Goal: Task Accomplishment & Management: Manage account settings

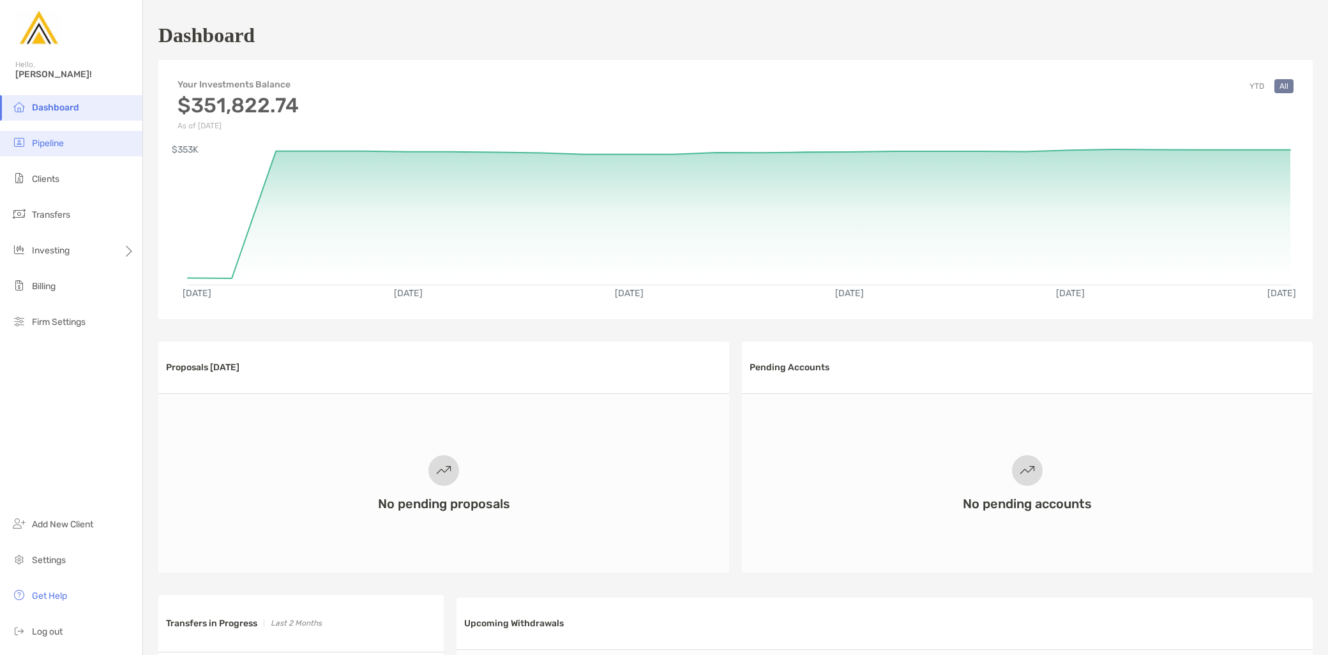
click at [65, 143] on li "Pipeline" at bounding box center [71, 144] width 142 height 26
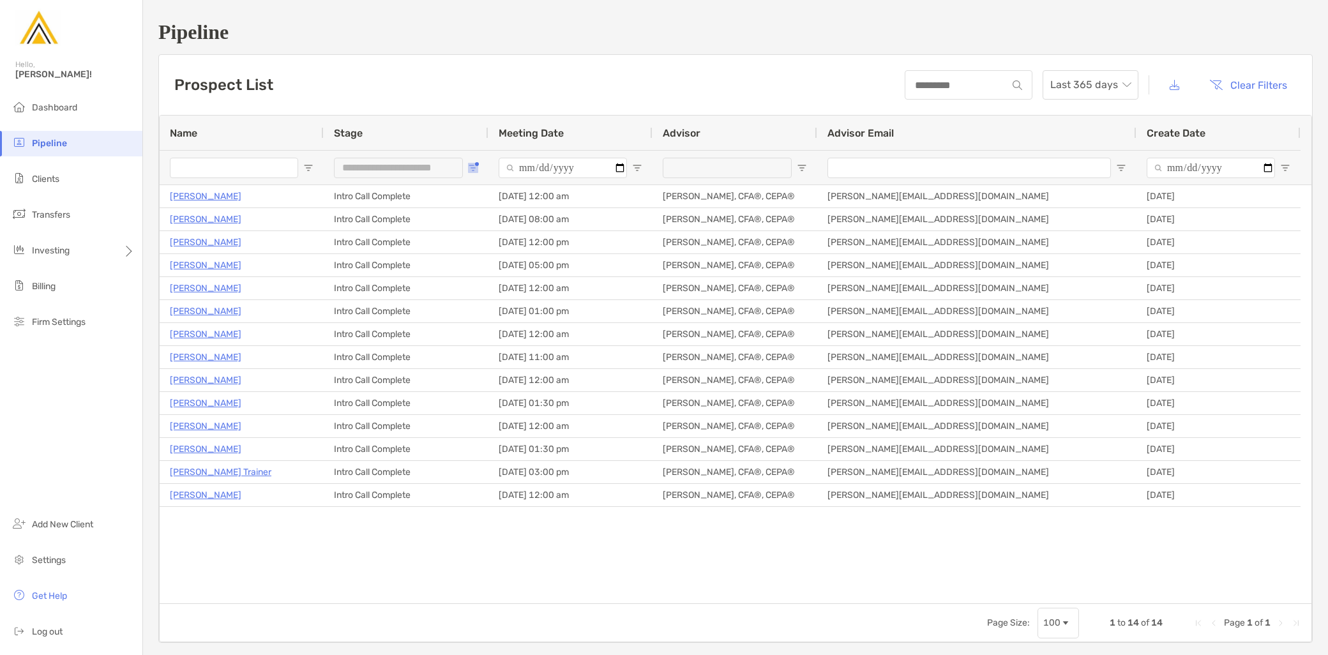
click at [468, 163] on span "Open Filter Menu" at bounding box center [473, 168] width 10 height 10
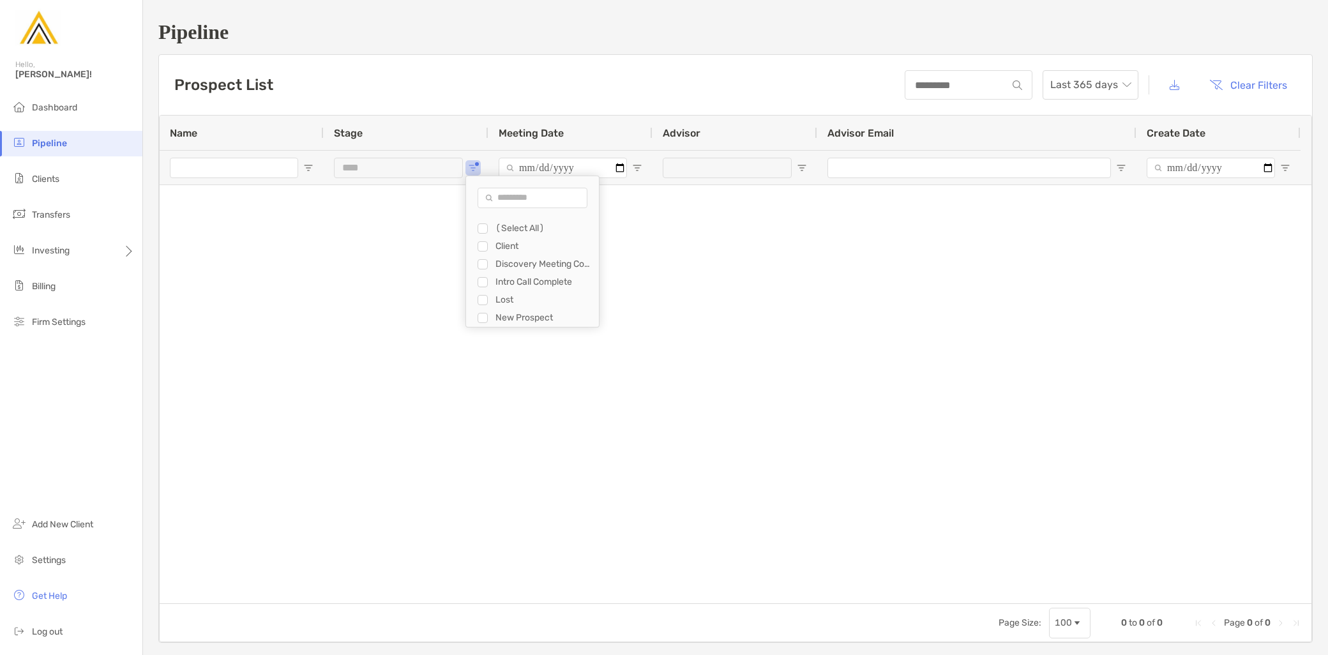
type input "**********"
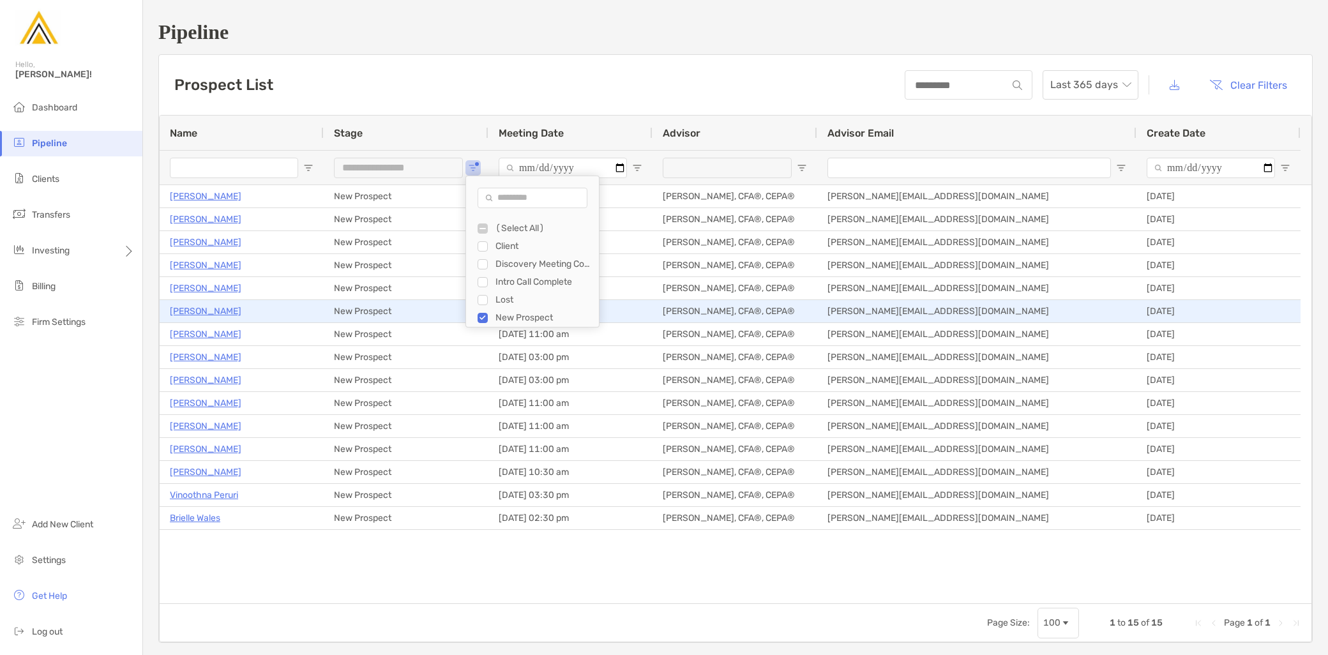
click at [203, 316] on p "Pauline Jarvie" at bounding box center [206, 311] width 72 height 16
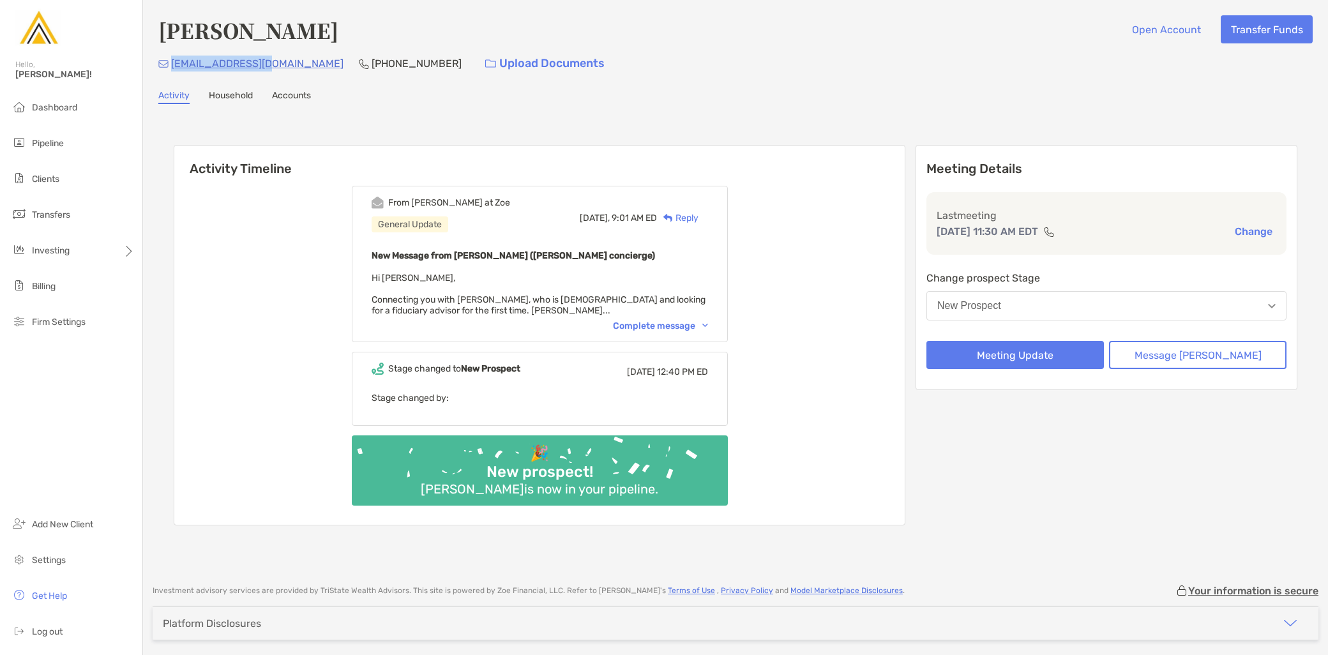
drag, startPoint x: 271, startPoint y: 61, endPoint x: 171, endPoint y: 66, distance: 100.4
click at [171, 66] on div "pej0608@gmail.com (585) 259-1722 Upload Documents" at bounding box center [735, 63] width 1155 height 27
copy p "pej0608@gmail.com"
click at [1063, 312] on button "New Prospect" at bounding box center [1107, 305] width 360 height 29
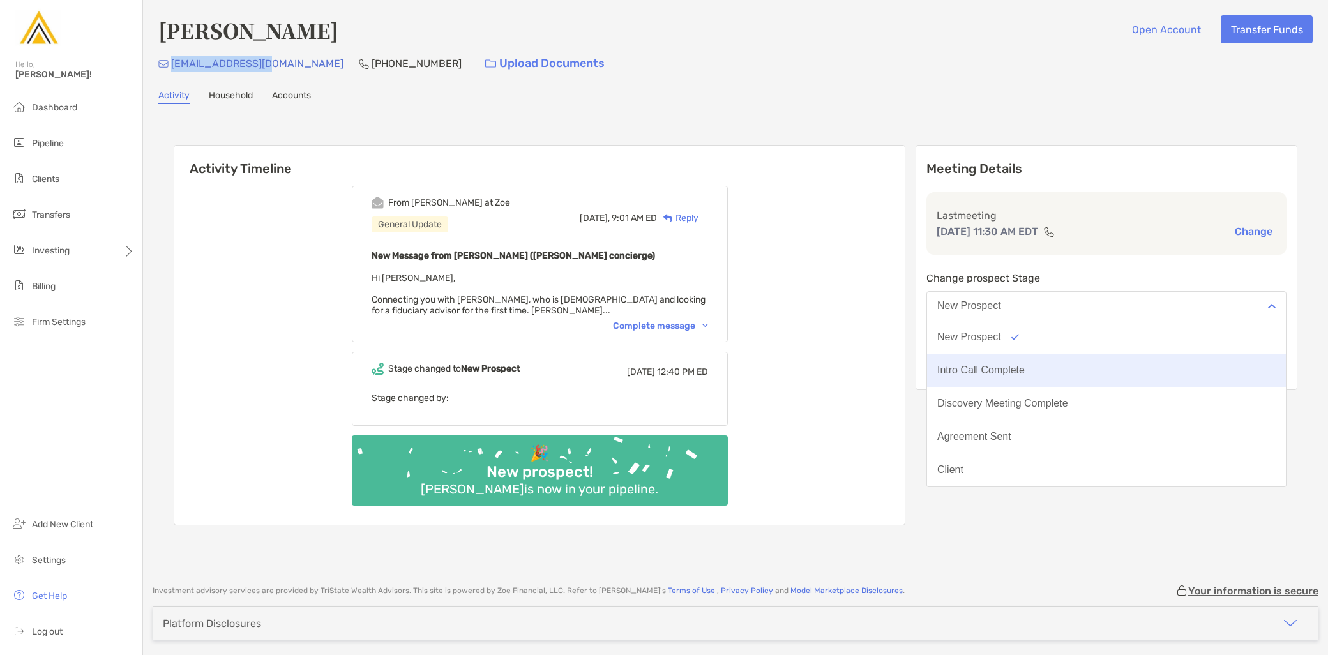
click at [1025, 369] on div "Intro Call Complete" at bounding box center [982, 370] width 88 height 11
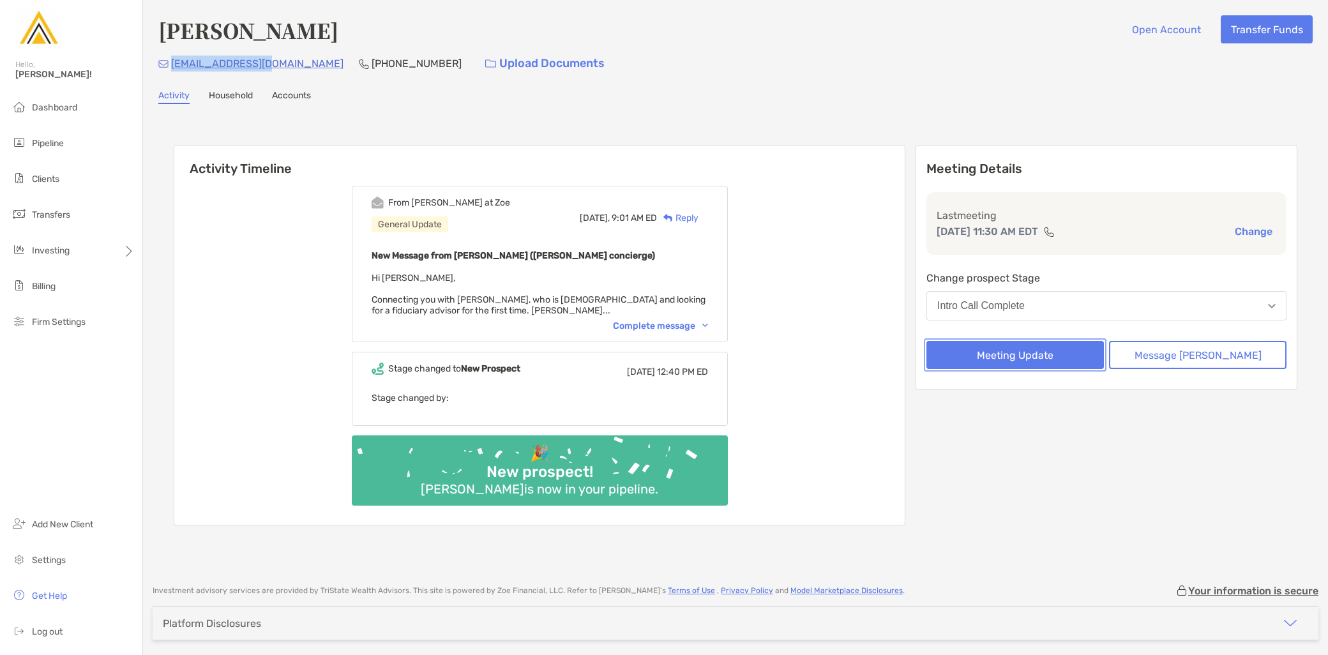
click at [1040, 356] on button "Meeting Update" at bounding box center [1016, 355] width 178 height 28
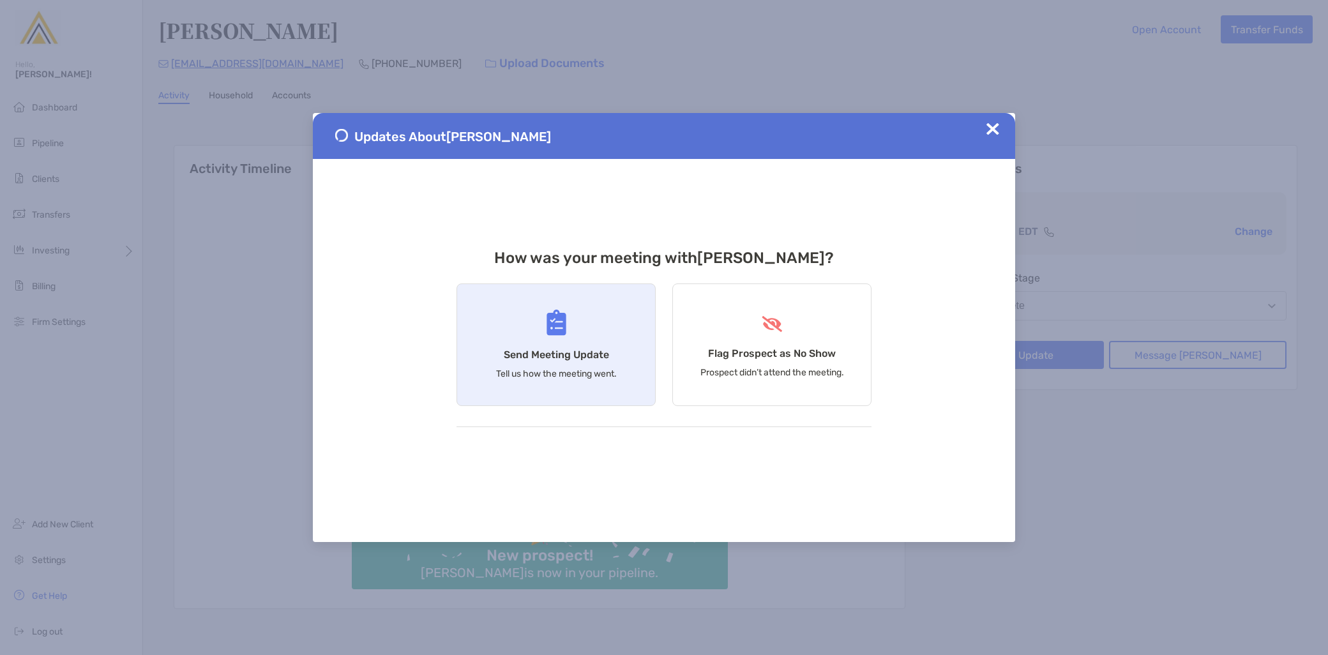
click at [575, 384] on div "Send Meeting Update Tell us how the meeting went." at bounding box center [556, 345] width 199 height 123
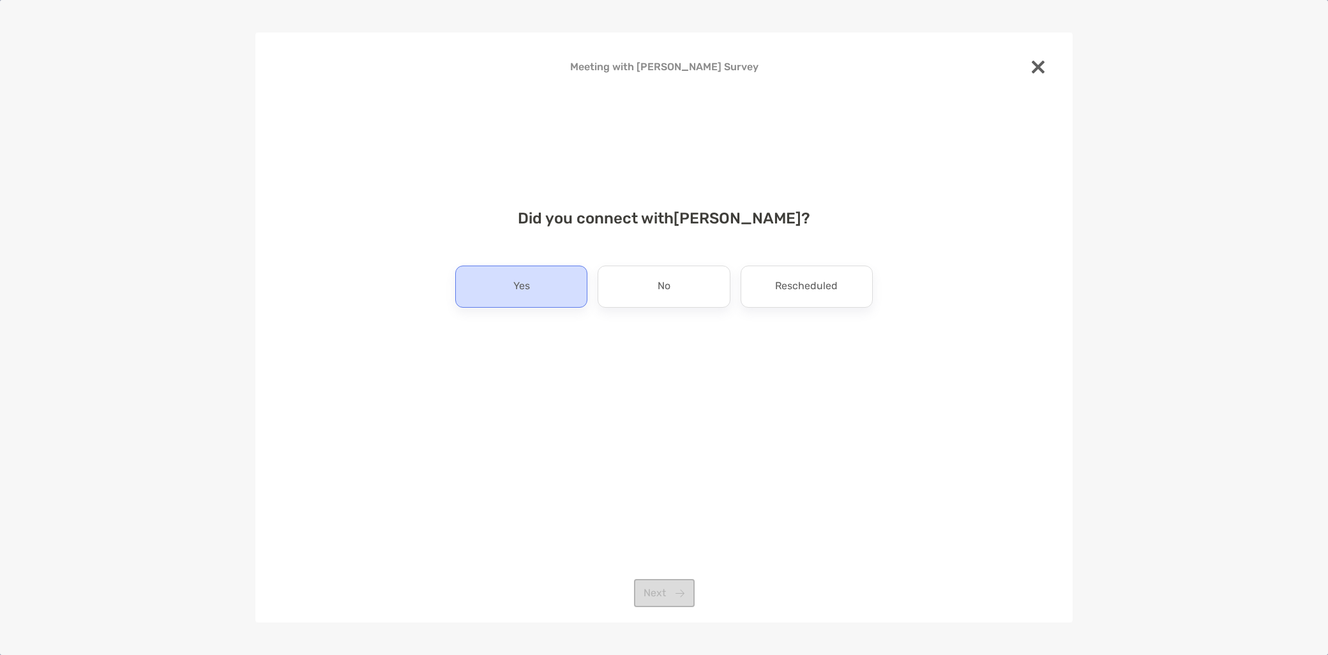
click at [543, 297] on div "Yes" at bounding box center [521, 287] width 132 height 42
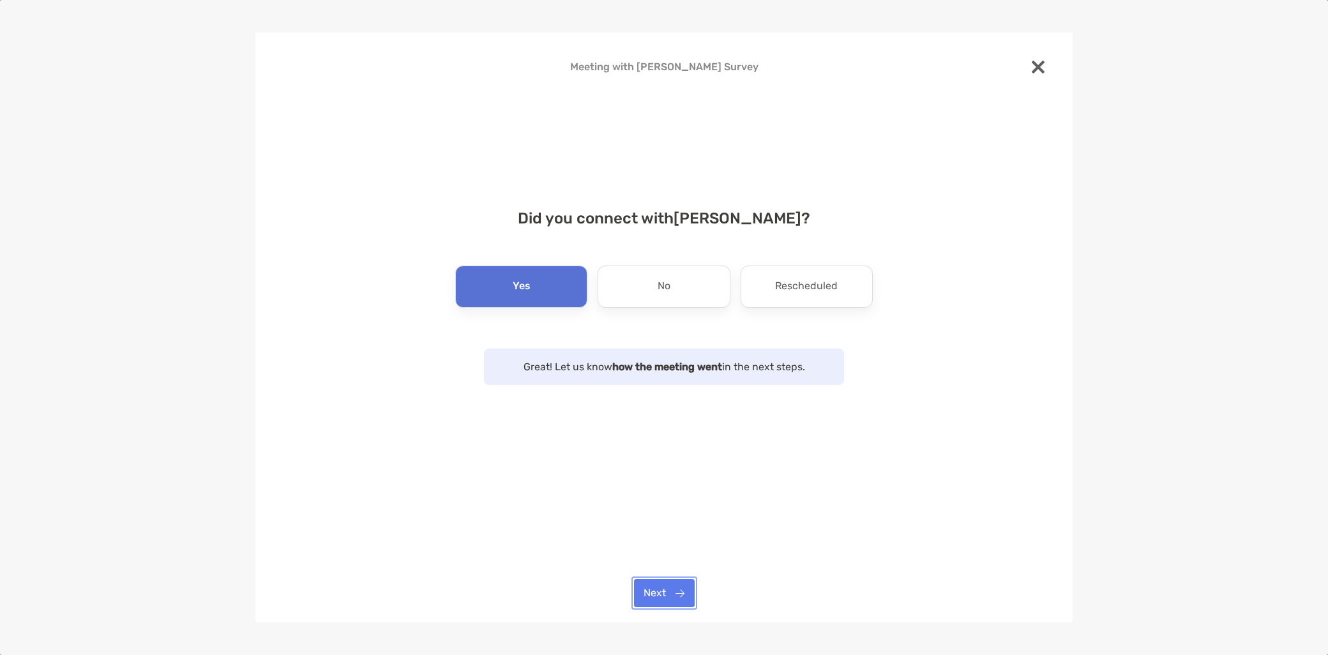
click at [676, 590] on button "Next" at bounding box center [664, 593] width 61 height 28
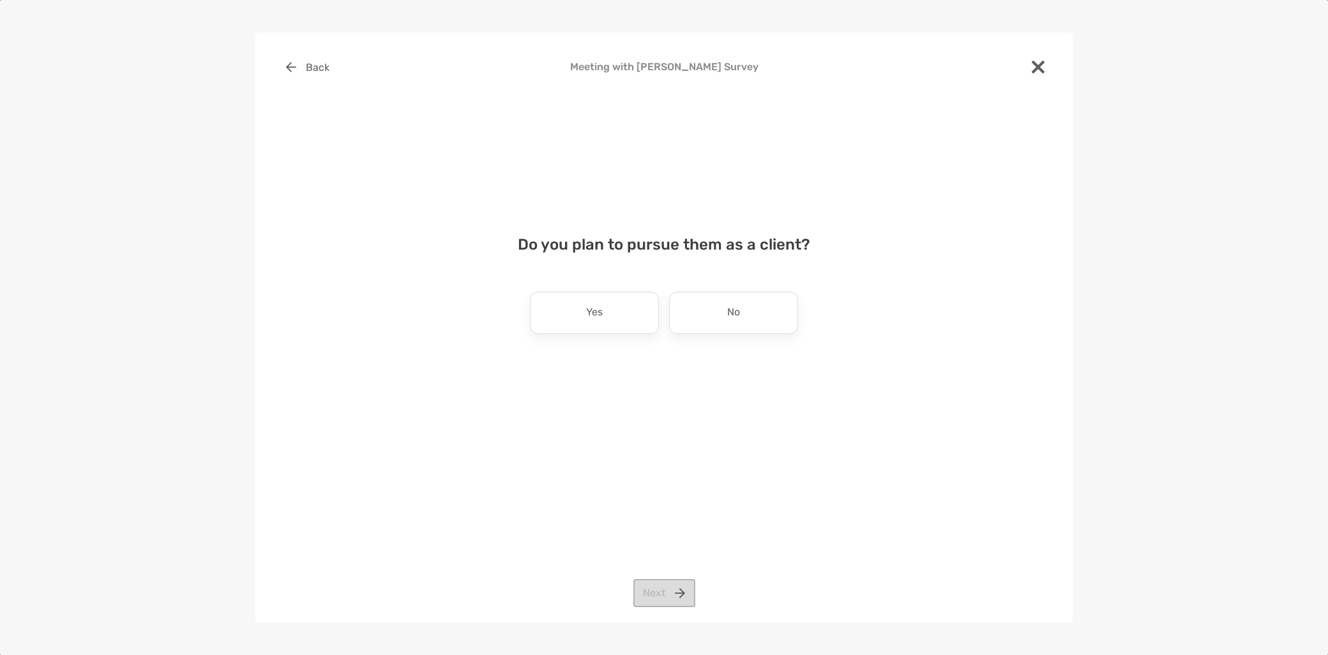
click at [597, 319] on p "Yes" at bounding box center [594, 313] width 17 height 20
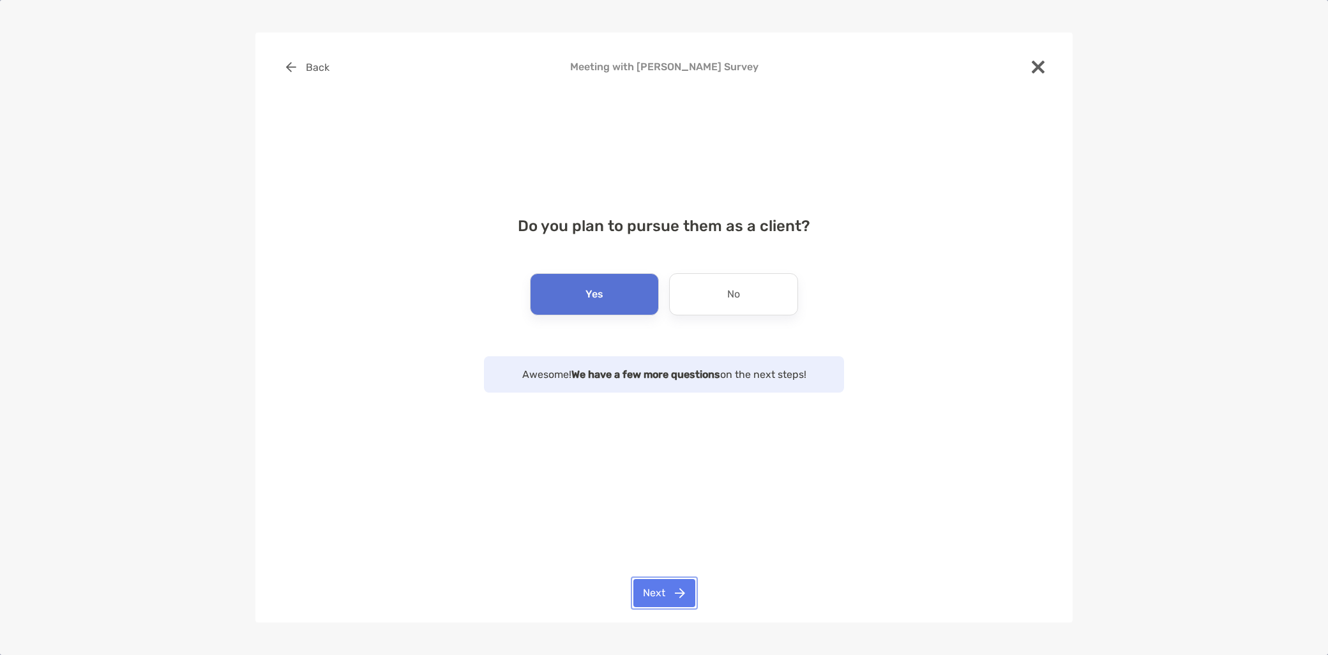
click at [665, 598] on button "Next" at bounding box center [665, 593] width 62 height 28
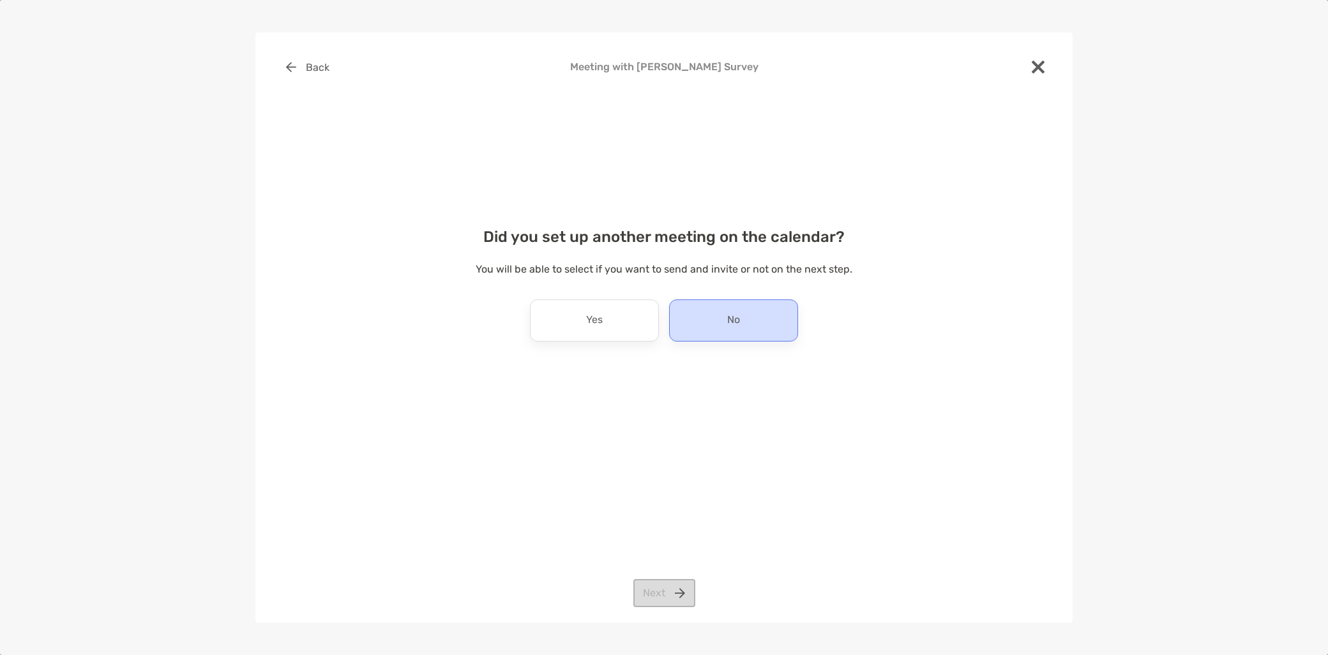
click at [740, 321] on p "No" at bounding box center [733, 320] width 13 height 20
click at [662, 593] on button "Next" at bounding box center [665, 593] width 62 height 28
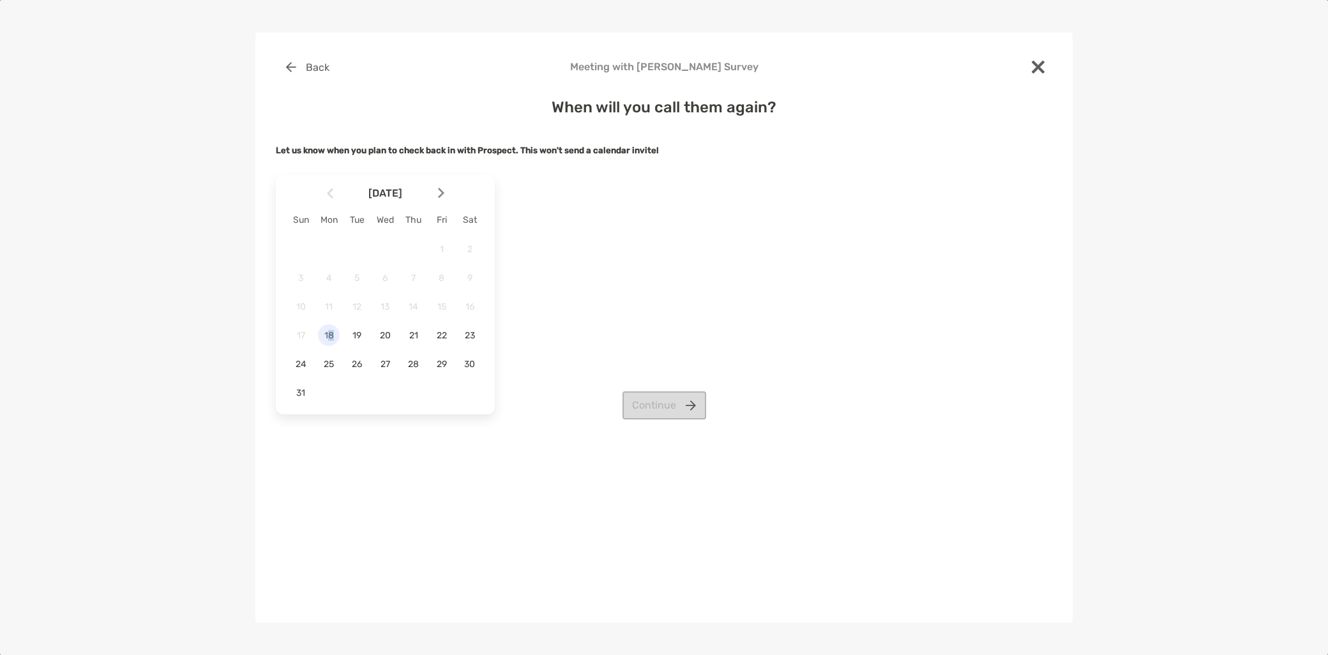
click at [331, 335] on span "18" at bounding box center [329, 335] width 22 height 11
click at [673, 415] on button "Continue" at bounding box center [665, 406] width 84 height 28
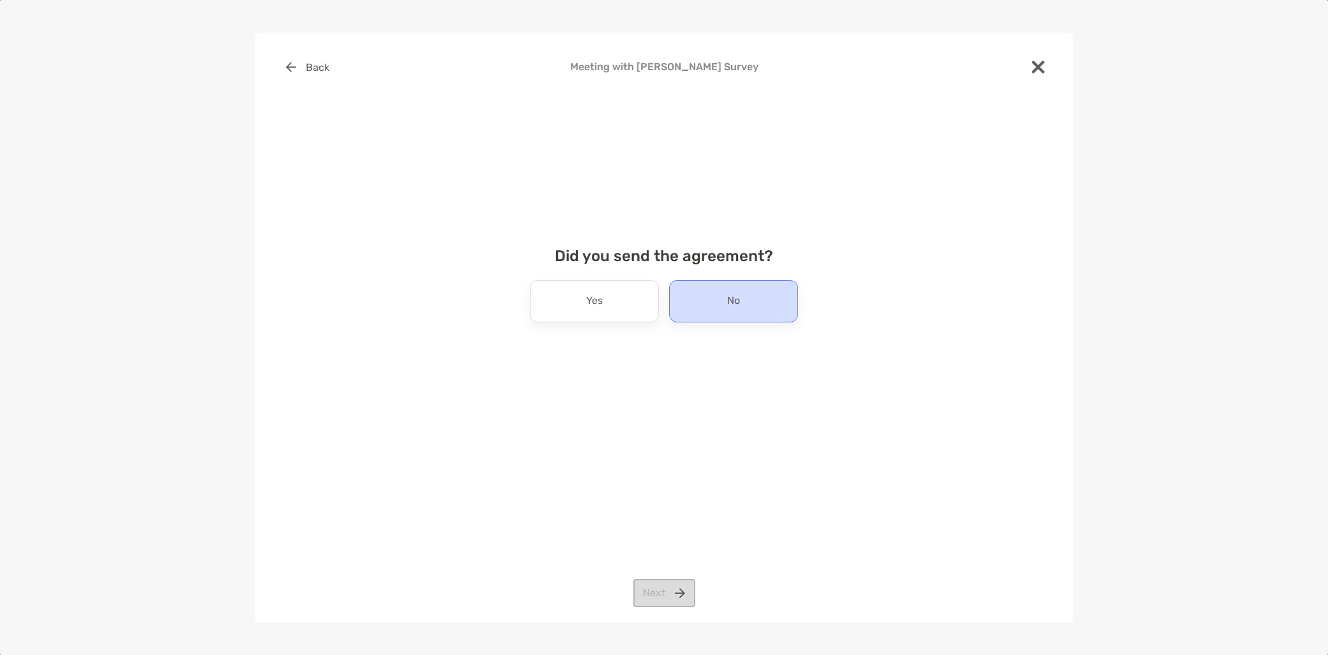
click at [736, 305] on p "No" at bounding box center [733, 301] width 13 height 20
click at [672, 598] on button "Next" at bounding box center [665, 593] width 62 height 28
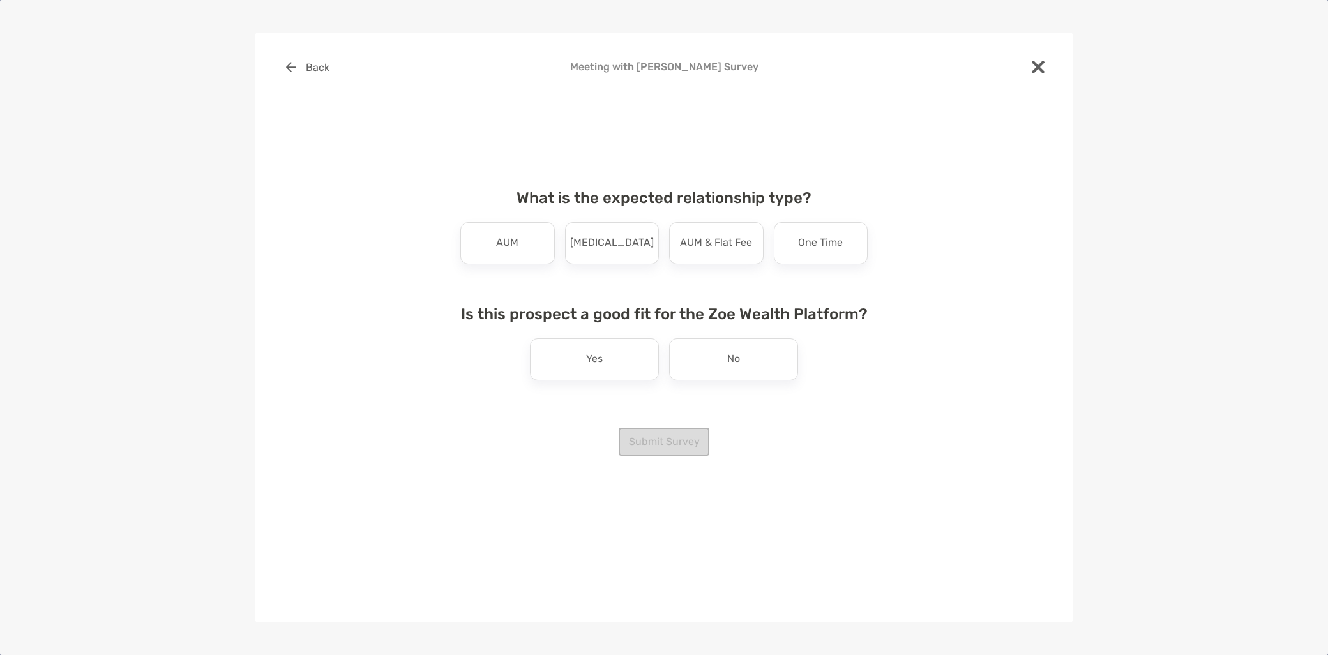
click at [627, 257] on div "Retainer" at bounding box center [612, 243] width 95 height 42
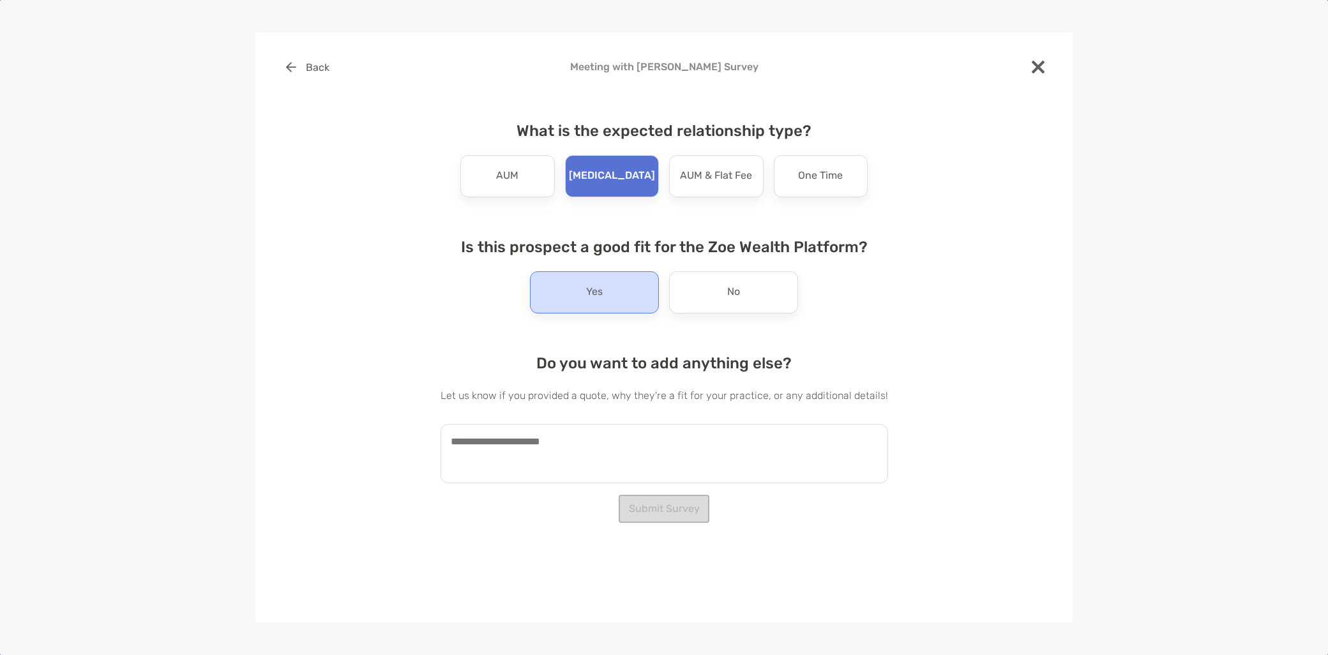
click at [616, 305] on div "Yes" at bounding box center [594, 292] width 129 height 42
click at [551, 454] on textarea at bounding box center [665, 453] width 448 height 59
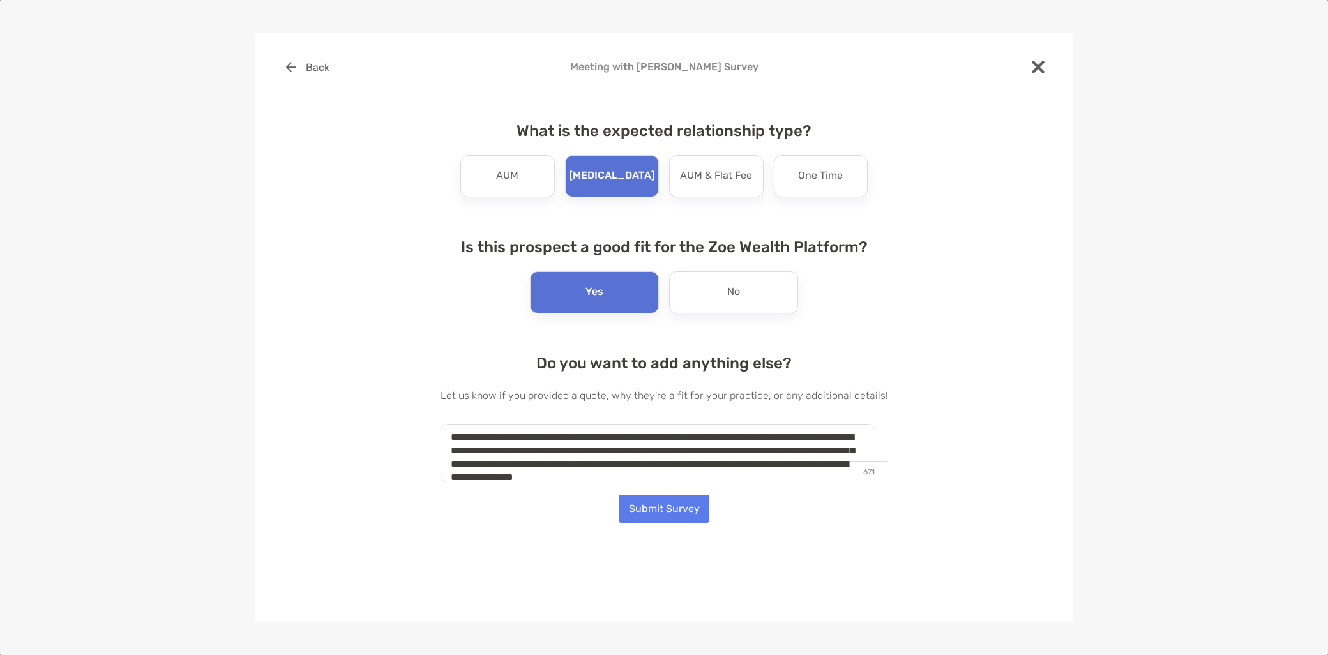
scroll to position [18, 0]
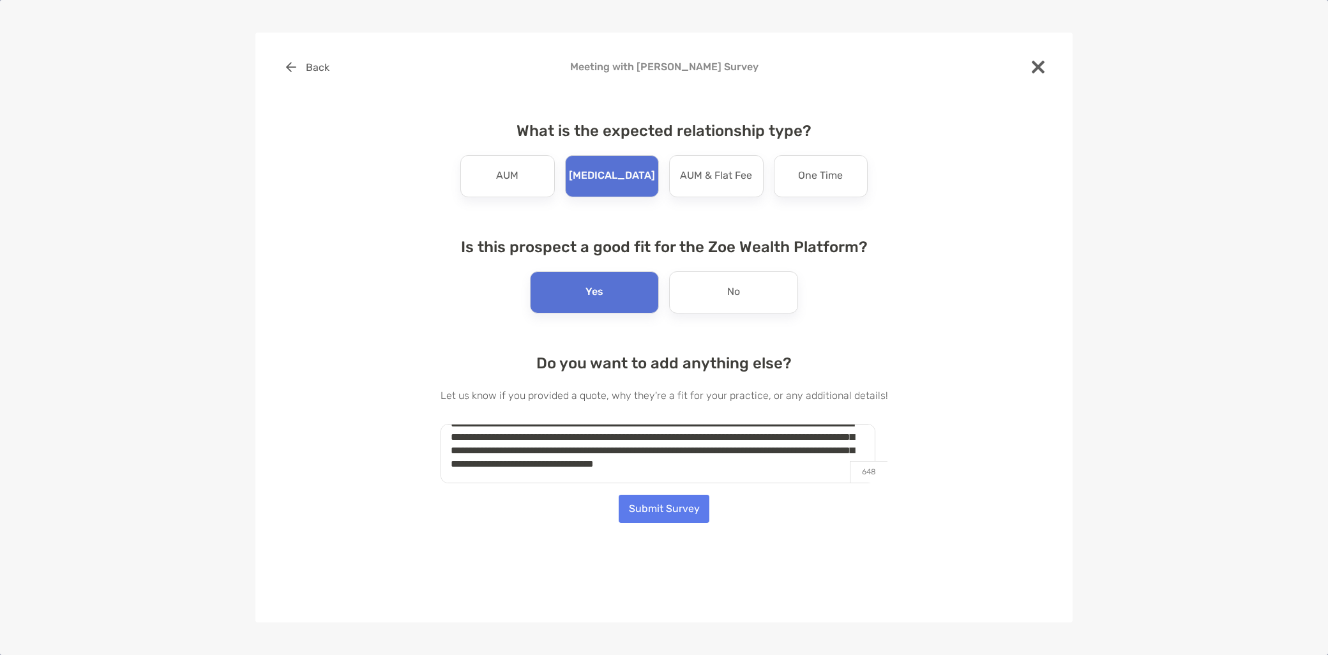
type textarea "**********"
click at [660, 498] on button "Submit Survey" at bounding box center [664, 509] width 91 height 28
